Goal: Task Accomplishment & Management: Manage account settings

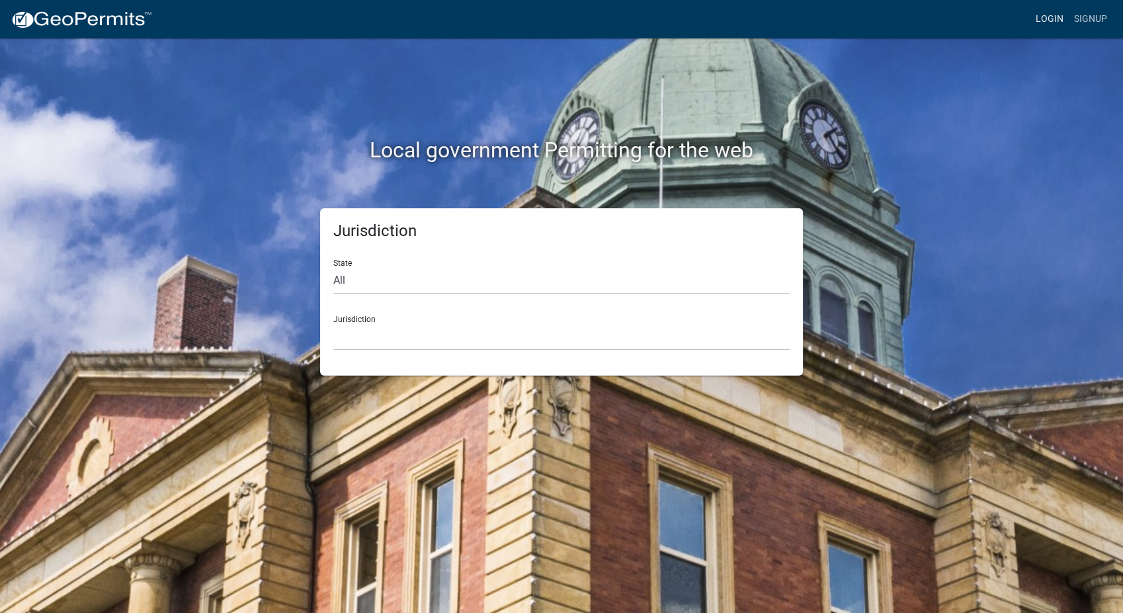
click at [1046, 9] on link "Login" at bounding box center [1049, 19] width 38 height 25
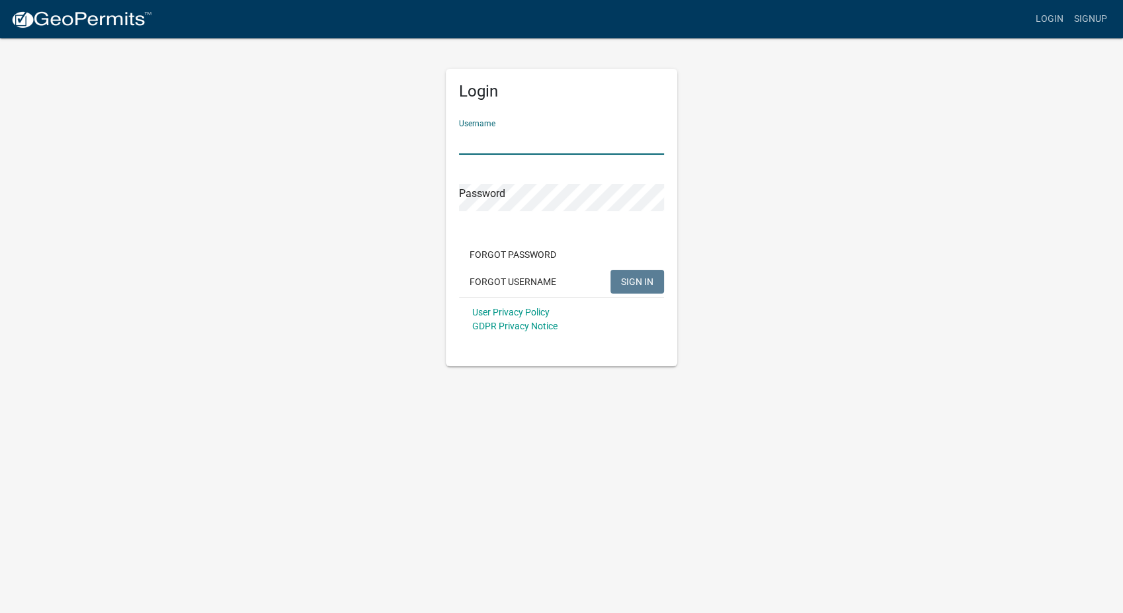
click at [550, 151] on input "Username" at bounding box center [561, 141] width 205 height 27
type input "[PERSON_NAME]"
click at [631, 284] on span "SIGN IN" at bounding box center [637, 281] width 32 height 11
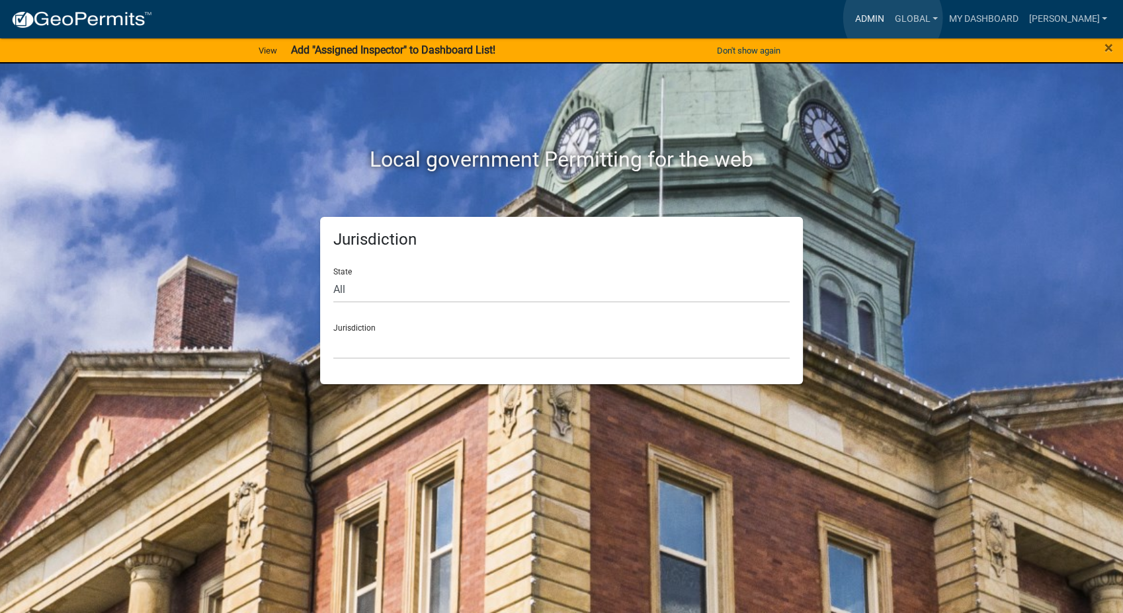
click at [889, 18] on link "Admin" at bounding box center [870, 19] width 40 height 25
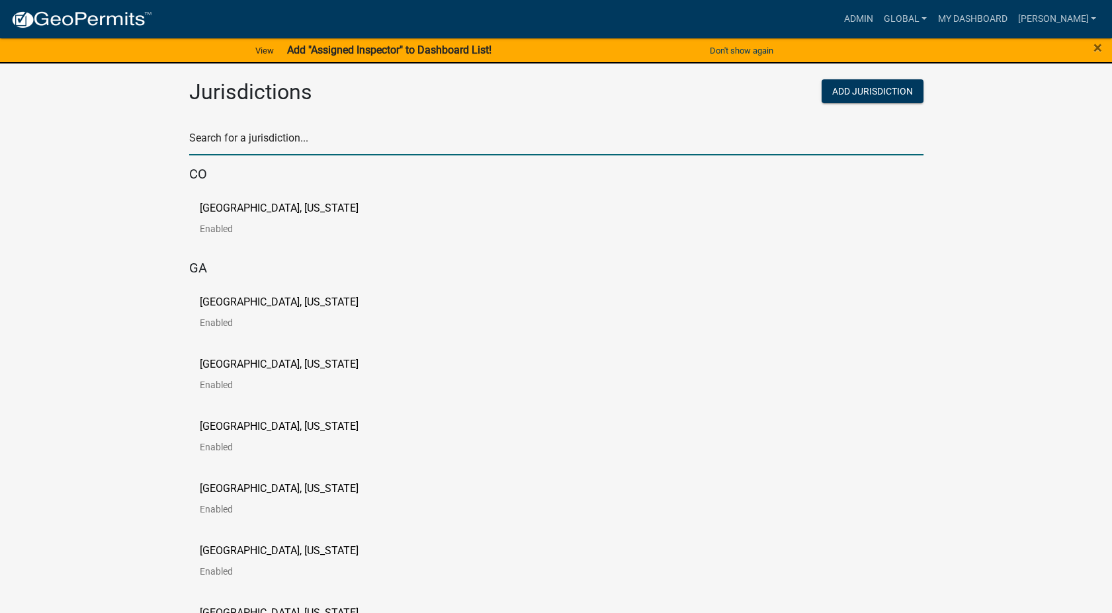
click at [263, 145] on input "text" at bounding box center [556, 141] width 734 height 27
type input "[PERSON_NAME]"
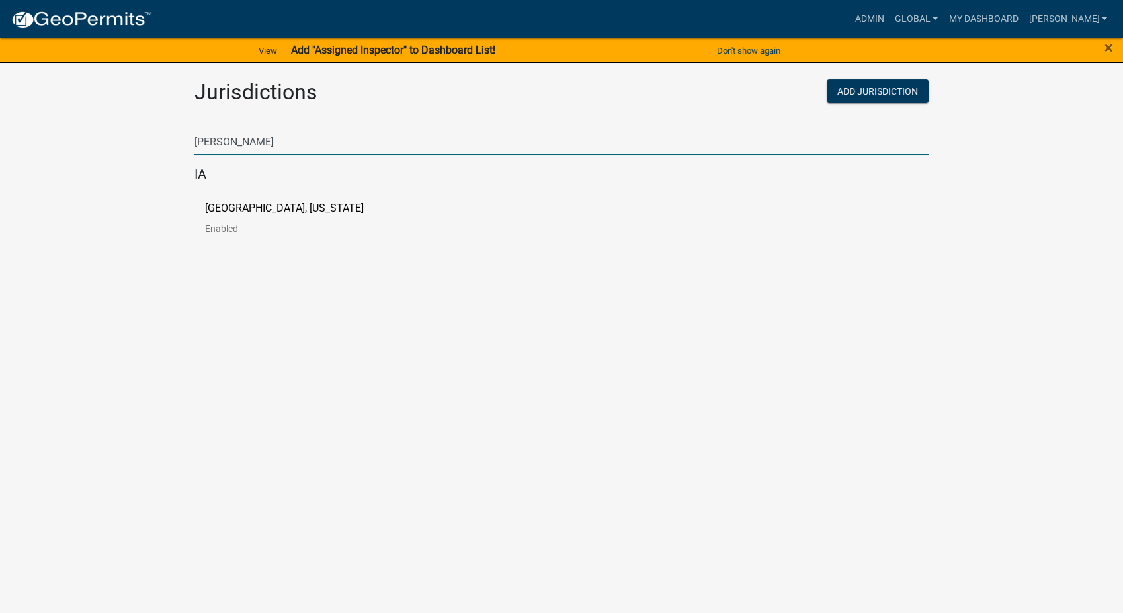
click at [239, 212] on p "[GEOGRAPHIC_DATA], [US_STATE]" at bounding box center [284, 208] width 159 height 11
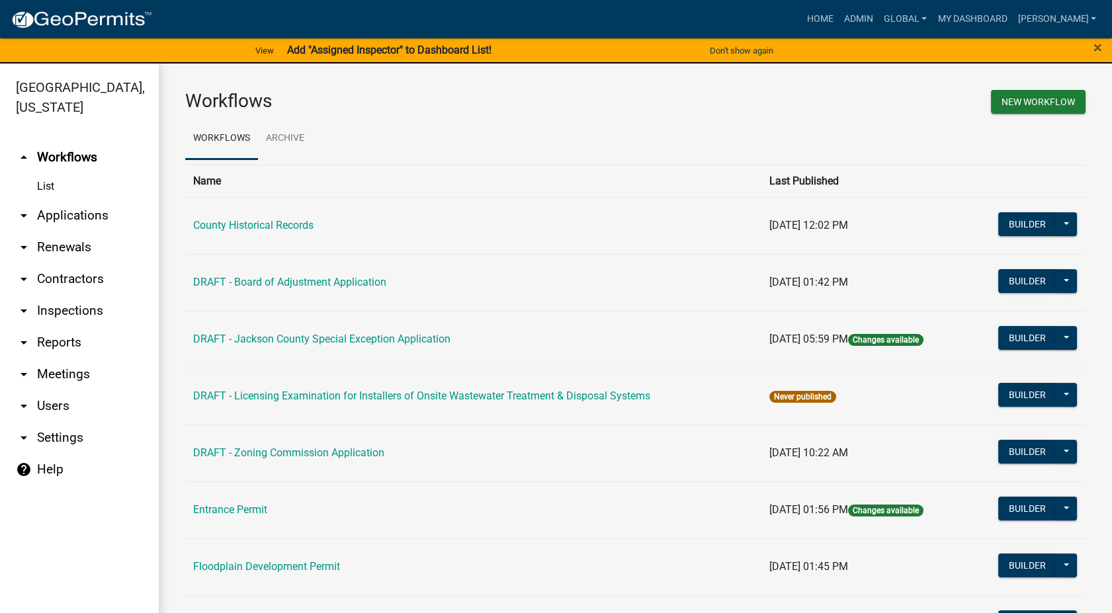
click at [46, 422] on link "arrow_drop_down Settings" at bounding box center [79, 438] width 159 height 32
select select "IA"
select select "Central Standard Time"
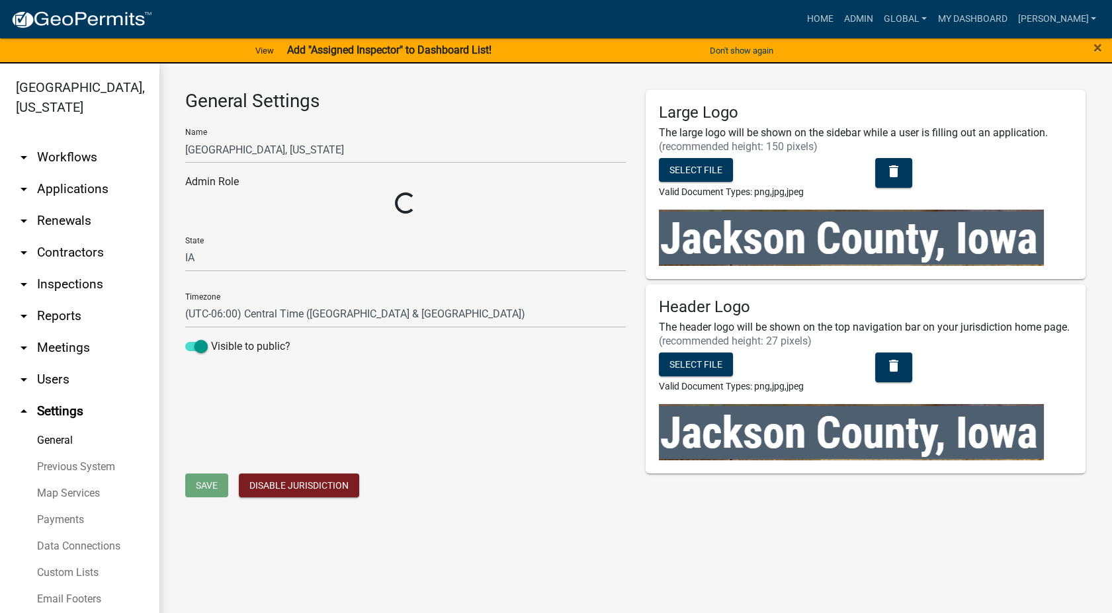
select select "4e6239ca-378a-4524-a1df-e9807819813a"
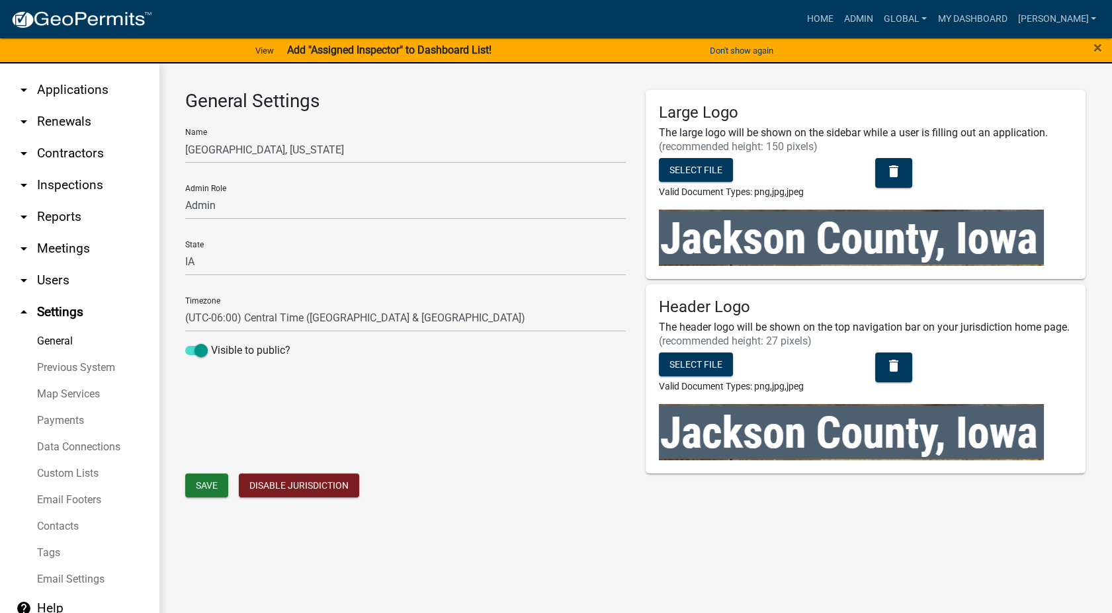
scroll to position [100, 0]
click at [53, 500] on link "Email Footers" at bounding box center [79, 499] width 159 height 26
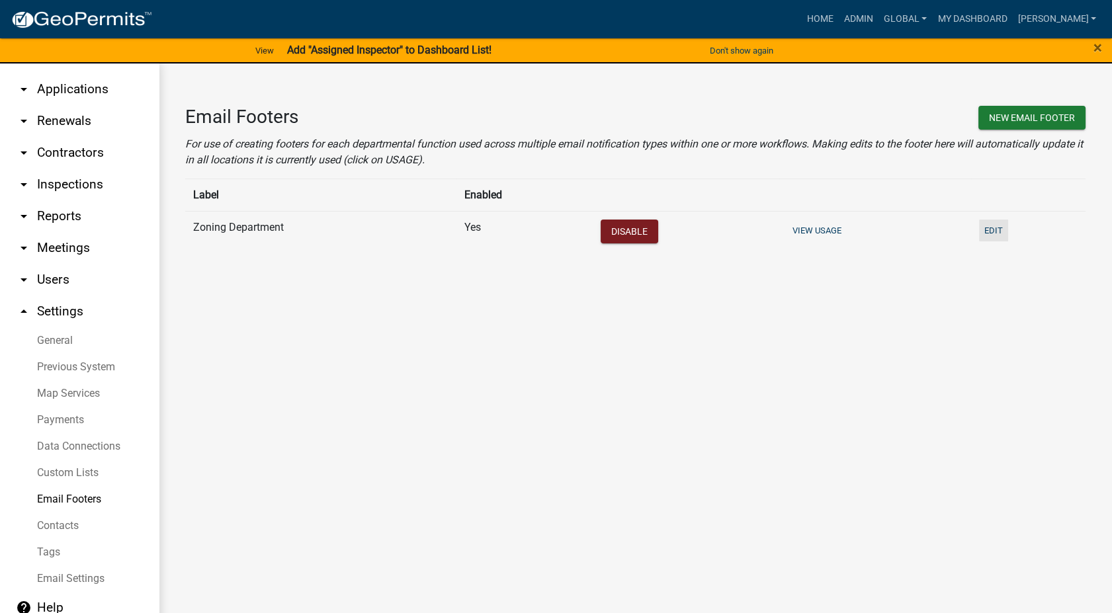
click at [988, 231] on button "Edit" at bounding box center [993, 231] width 29 height 22
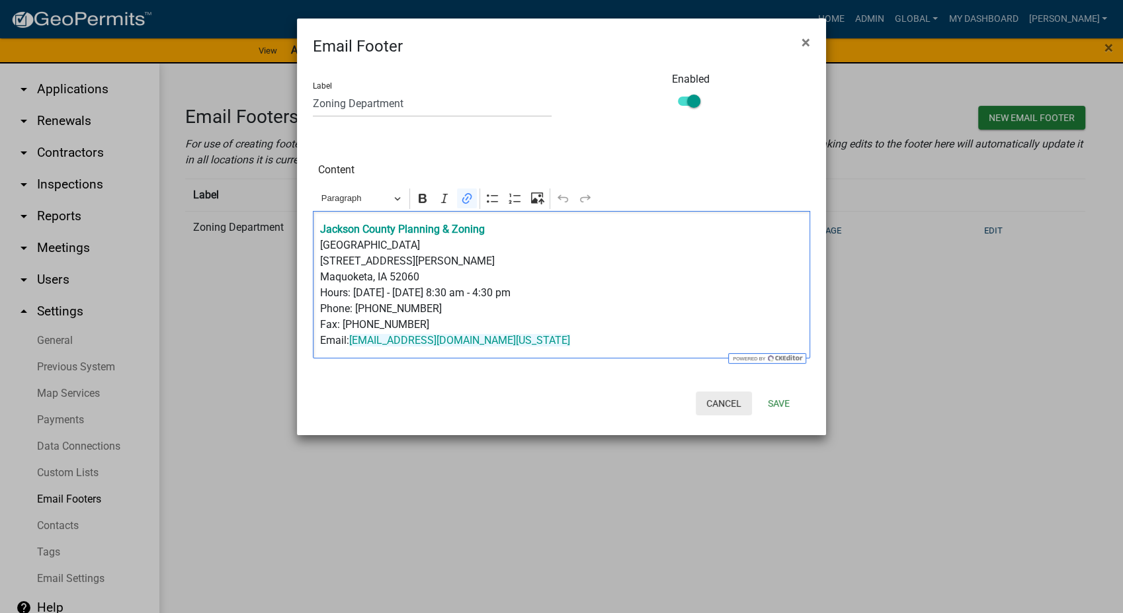
click at [730, 404] on button "Cancel" at bounding box center [724, 403] width 56 height 24
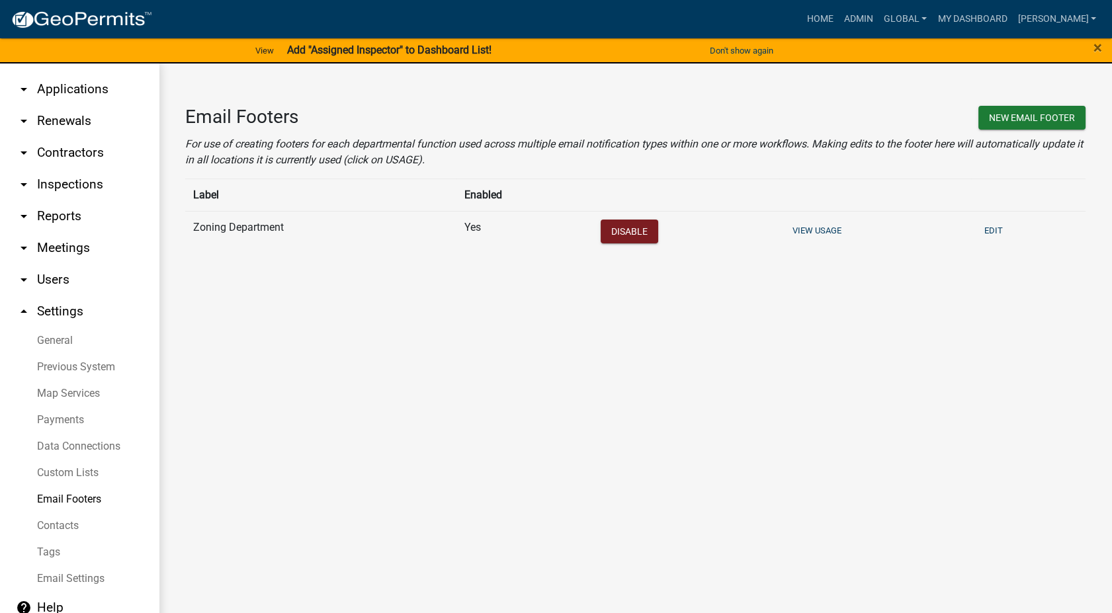
click at [69, 87] on link "arrow_drop_down Applications" at bounding box center [79, 89] width 159 height 32
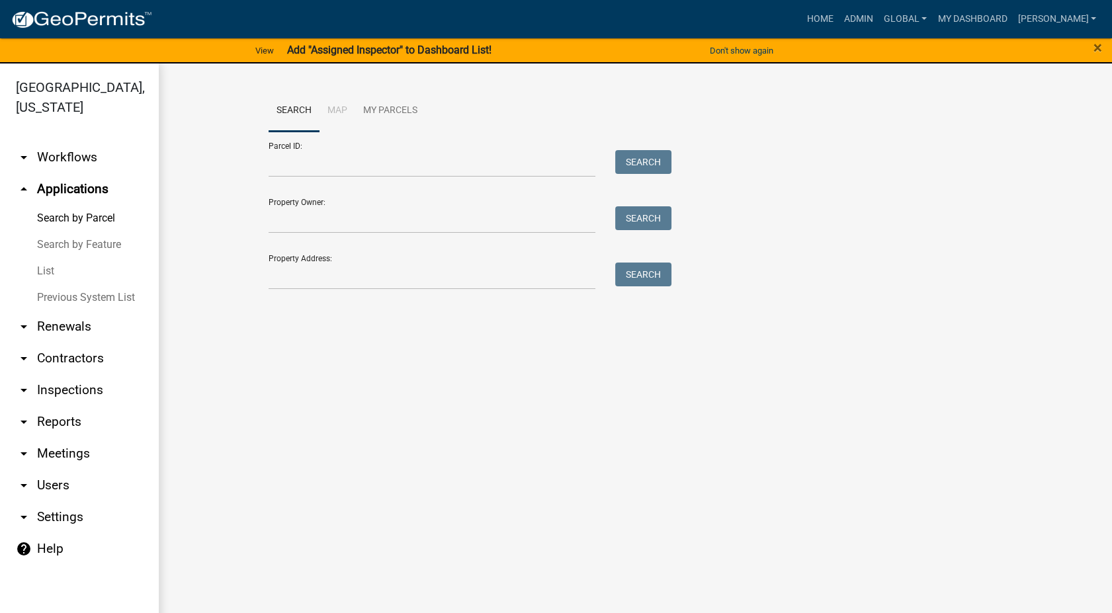
click at [62, 142] on link "arrow_drop_down Workflows" at bounding box center [79, 158] width 159 height 32
